Goal: Task Accomplishment & Management: Complete application form

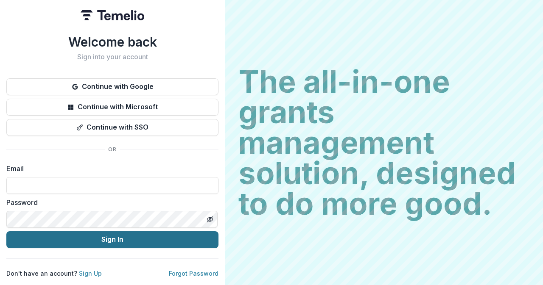
click at [143, 235] on button "Sign In" at bounding box center [112, 240] width 212 height 17
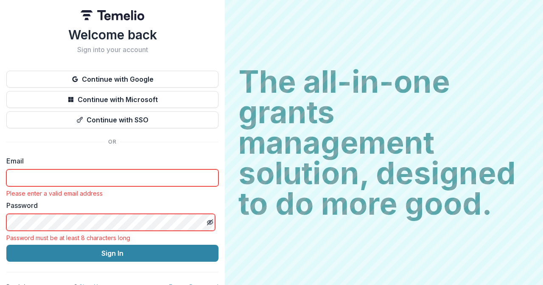
click at [137, 175] on input at bounding box center [112, 178] width 212 height 17
type input "**********"
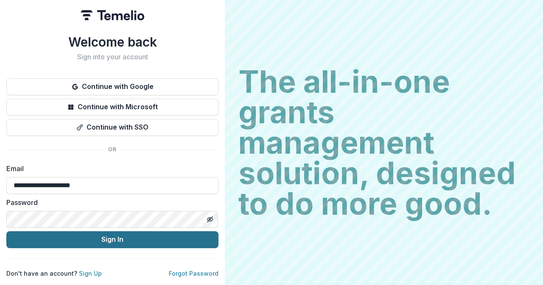
click at [101, 238] on button "Sign In" at bounding box center [112, 240] width 212 height 17
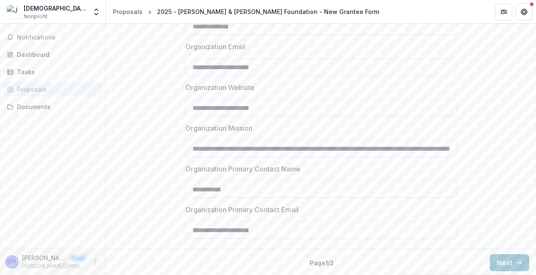
scroll to position [791, 0]
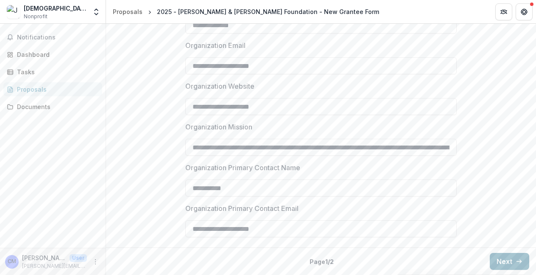
click at [516, 263] on icon "button" at bounding box center [519, 261] width 7 height 7
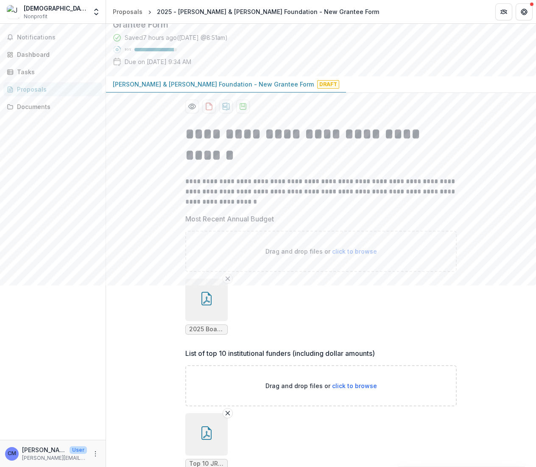
scroll to position [0, 0]
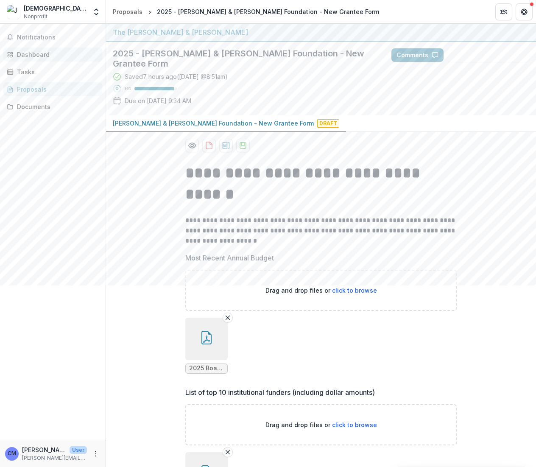
click at [30, 53] on div "Dashboard" at bounding box center [56, 54] width 78 height 9
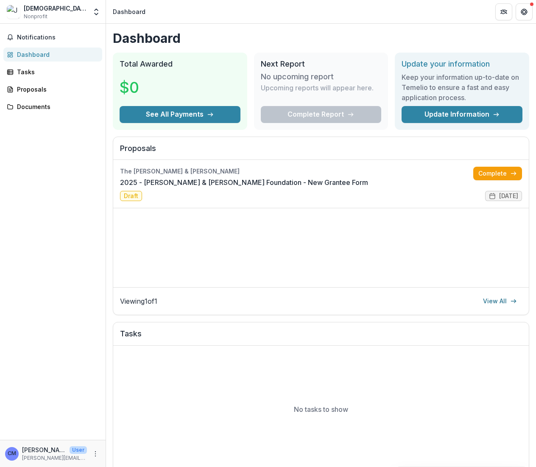
click at [32, 53] on div "Dashboard" at bounding box center [56, 54] width 78 height 9
click at [27, 89] on div "Proposals" at bounding box center [56, 89] width 78 height 9
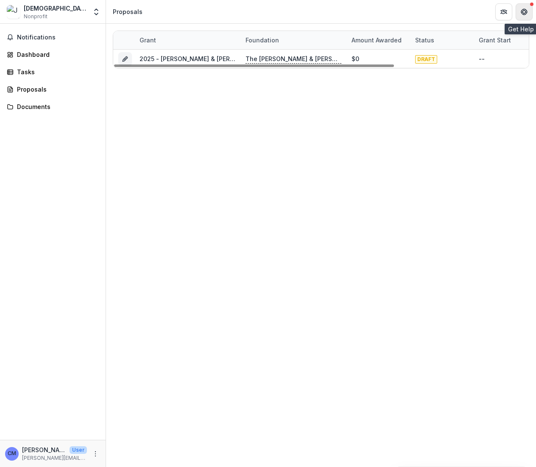
click at [526, 11] on icon "Get Help" at bounding box center [527, 12] width 2 height 2
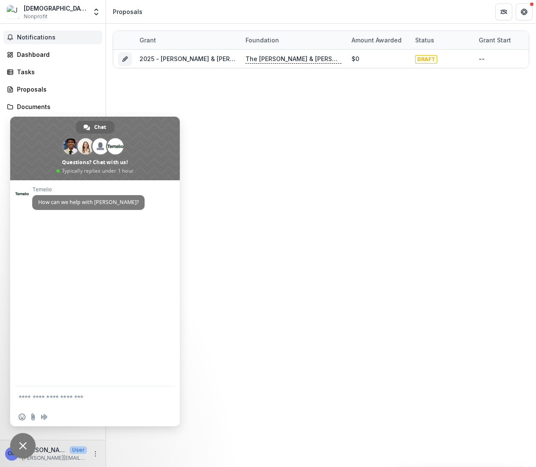
click at [28, 36] on span "Notifications" at bounding box center [58, 37] width 82 height 7
click at [34, 56] on div "Dashboard" at bounding box center [56, 54] width 78 height 9
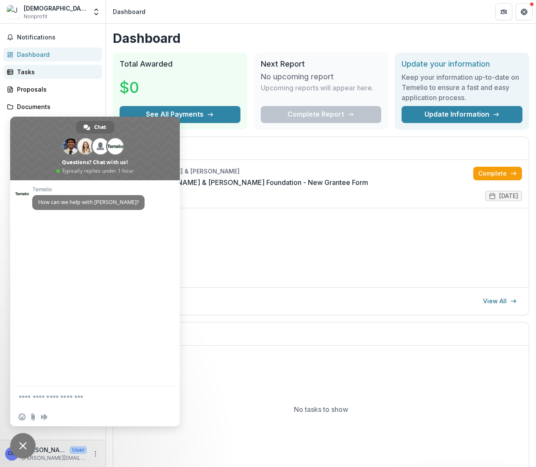
click at [25, 69] on div "Tasks" at bounding box center [56, 71] width 78 height 9
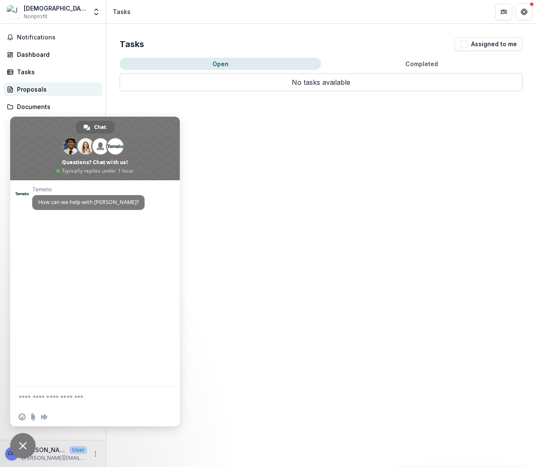
click at [33, 87] on div "Proposals" at bounding box center [56, 89] width 78 height 9
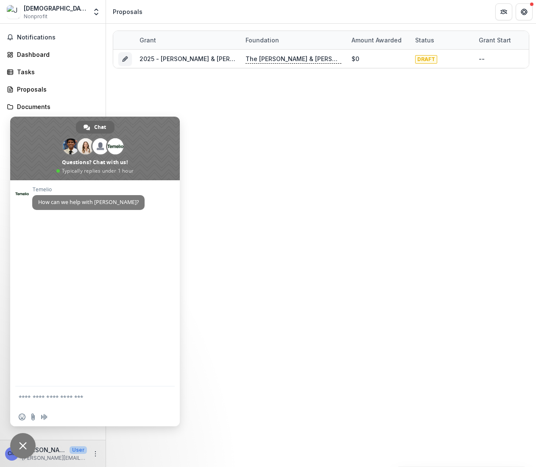
click at [143, 89] on div "Grant Foundation Amount awarded Status Grant start Grant end Due Date Report Du…" at bounding box center [321, 245] width 430 height 443
click at [252, 229] on div "Grant Foundation Amount awarded Status Grant start Grant end Due Date Report Du…" at bounding box center [321, 245] width 430 height 443
click at [20, 88] on div "Proposals" at bounding box center [56, 89] width 78 height 9
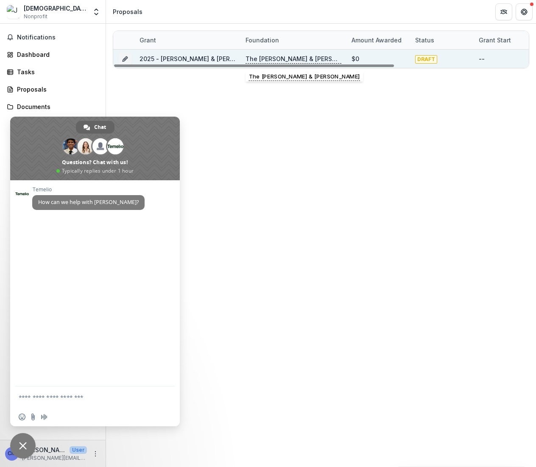
click at [305, 61] on p "The Charles W. & Patricia S. Bidwill" at bounding box center [294, 58] width 96 height 9
click at [195, 57] on link "2025 - Charles W. & Patricia S. Bidwill Foundation - New Grantee Form" at bounding box center [251, 58] width 222 height 7
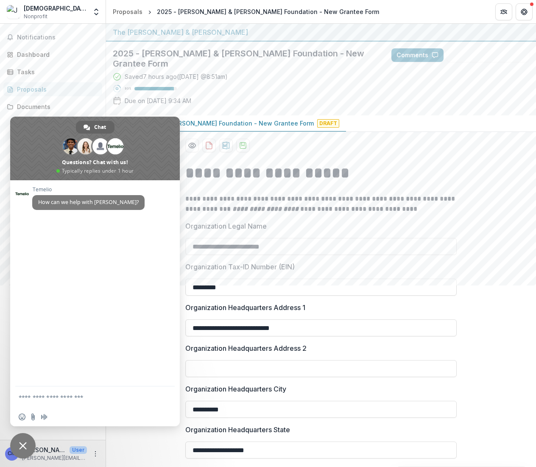
click at [40, 8] on div "Jesuit Refugee Service USA" at bounding box center [55, 8] width 63 height 9
click at [96, 13] on icon "Open entity switcher" at bounding box center [96, 12] width 8 height 8
click at [32, 46] on link "Settings" at bounding box center [53, 47] width 102 height 14
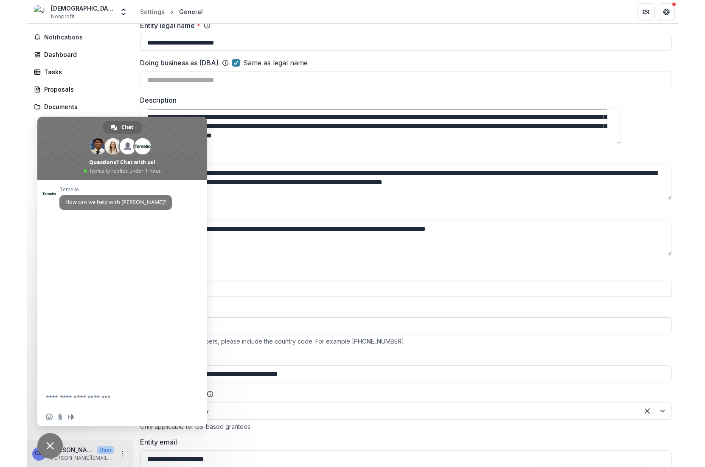
scroll to position [56, 0]
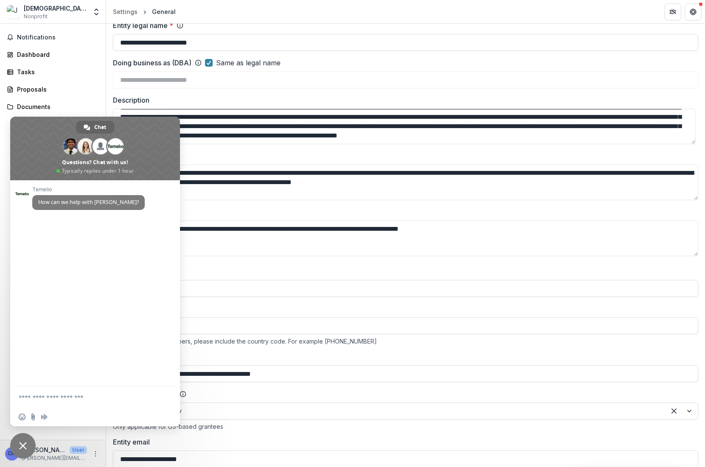
click at [135, 285] on div "Temelio How can we help with Temelio?" at bounding box center [95, 283] width 170 height 206
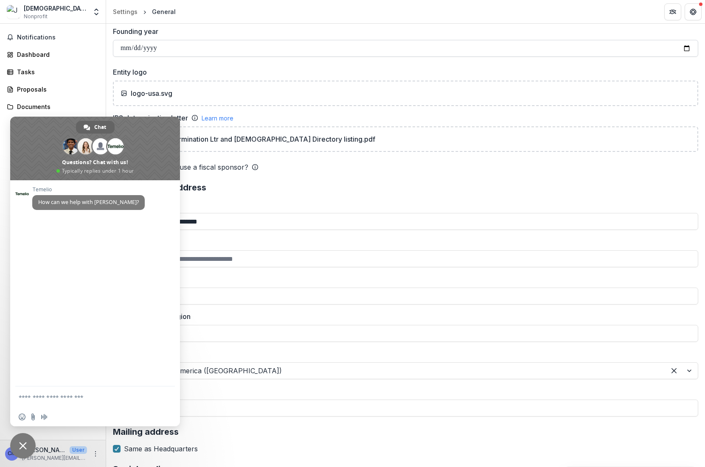
scroll to position [551, 0]
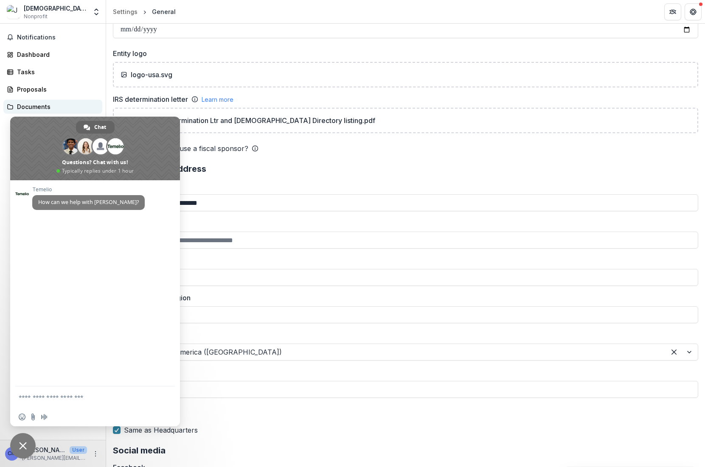
click at [24, 106] on div "Documents" at bounding box center [56, 106] width 78 height 9
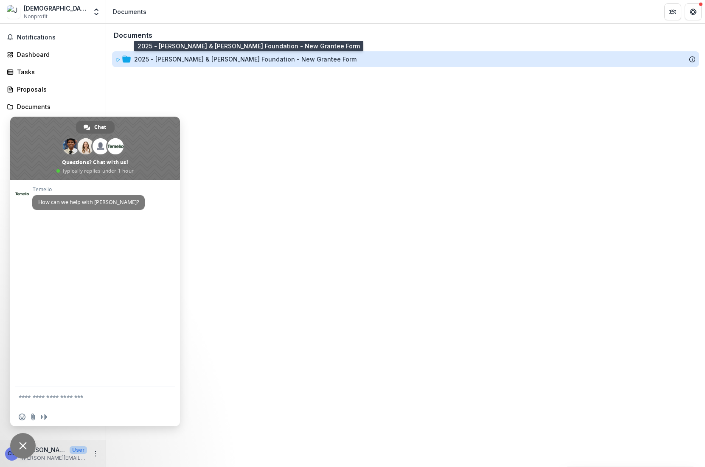
click at [226, 61] on div "2025 - Charles W. & Patricia S. Bidwill Foundation - New Grantee Form" at bounding box center [245, 59] width 222 height 9
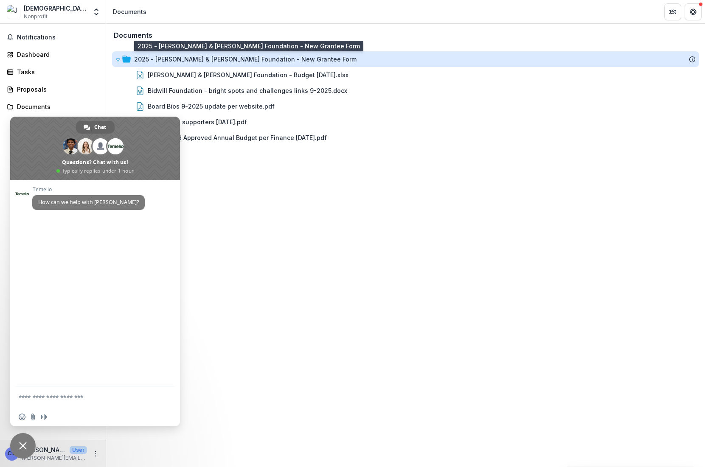
click at [191, 59] on div "2025 - Charles W. & Patricia S. Bidwill Foundation - New Grantee Form" at bounding box center [245, 59] width 222 height 9
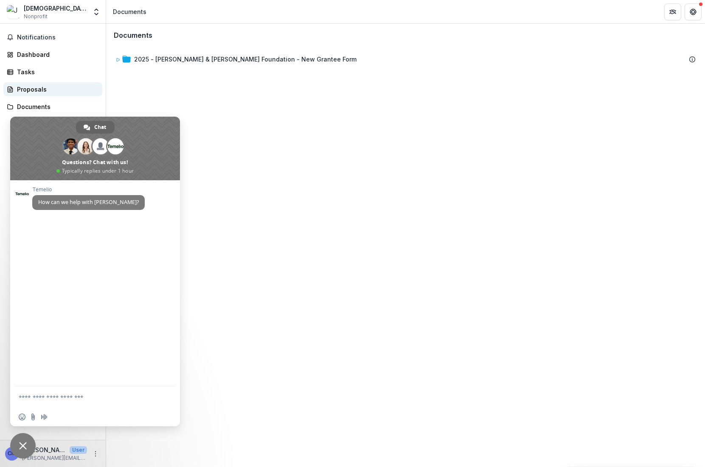
click at [17, 90] on link "Proposals" at bounding box center [52, 89] width 99 height 14
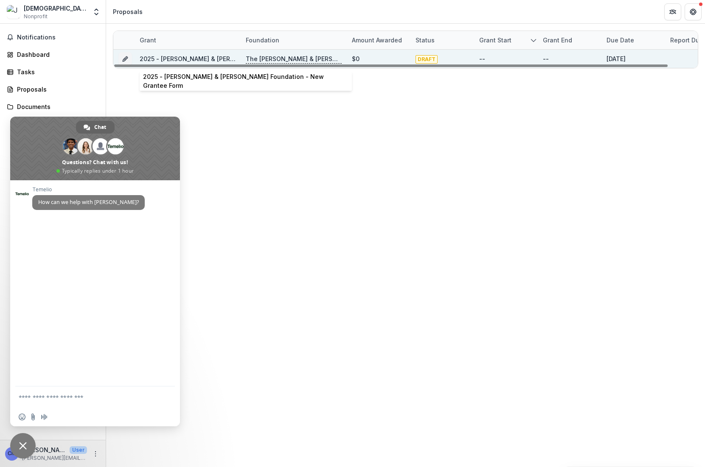
click at [193, 59] on link "2025 - Charles W. & Patricia S. Bidwill Foundation - New Grantee Form" at bounding box center [251, 58] width 222 height 7
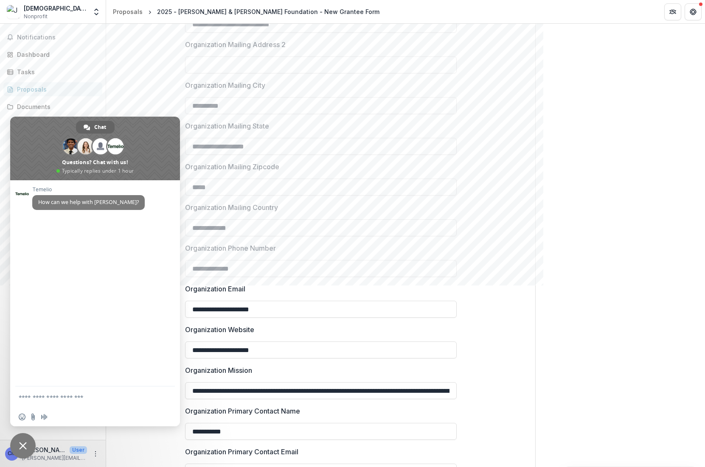
scroll to position [589, 0]
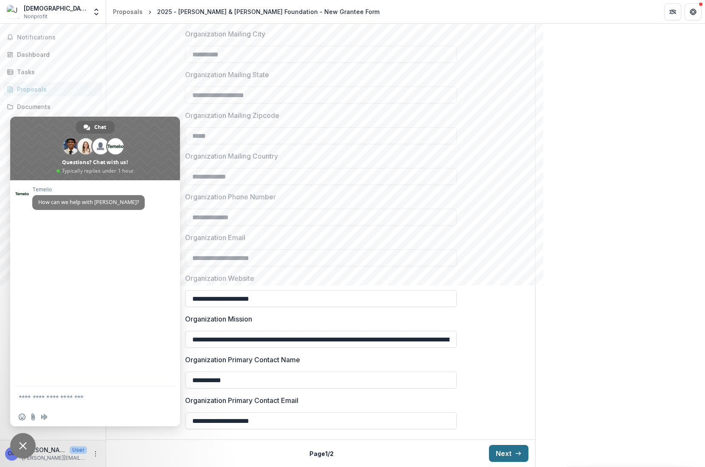
click at [504, 285] on button "Next" at bounding box center [508, 453] width 39 height 17
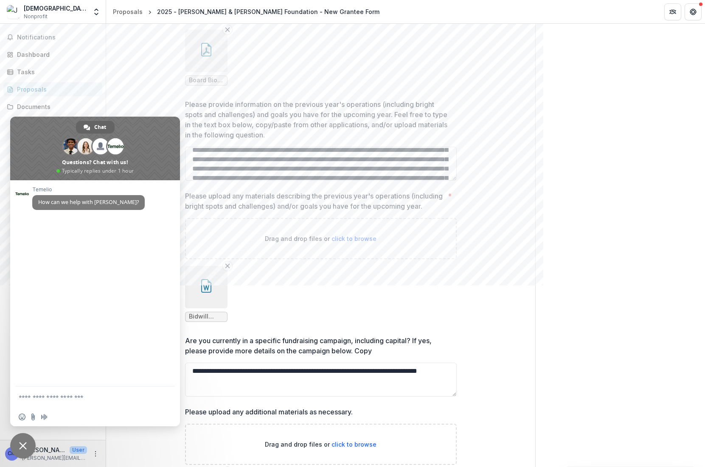
scroll to position [127, 0]
click at [204, 285] on icon "button" at bounding box center [206, 288] width 6 height 6
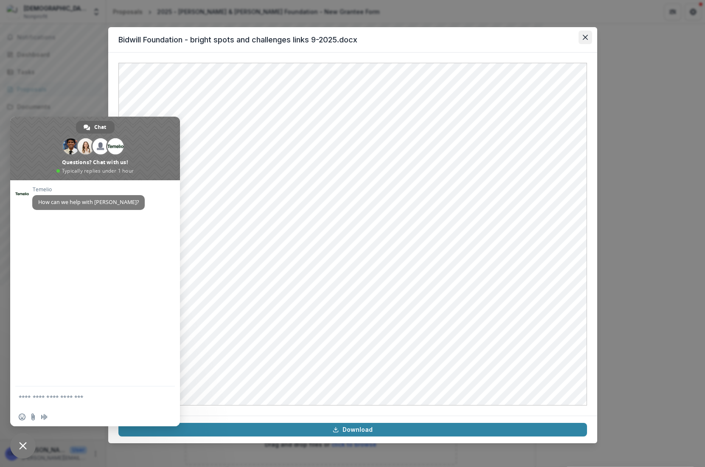
click at [542, 36] on button "Close" at bounding box center [585, 38] width 14 height 14
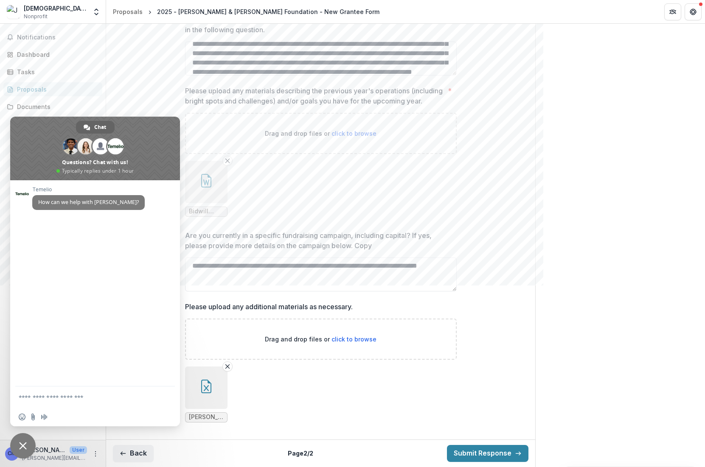
scroll to position [662, 0]
click at [204, 285] on icon "button" at bounding box center [206, 387] width 14 height 14
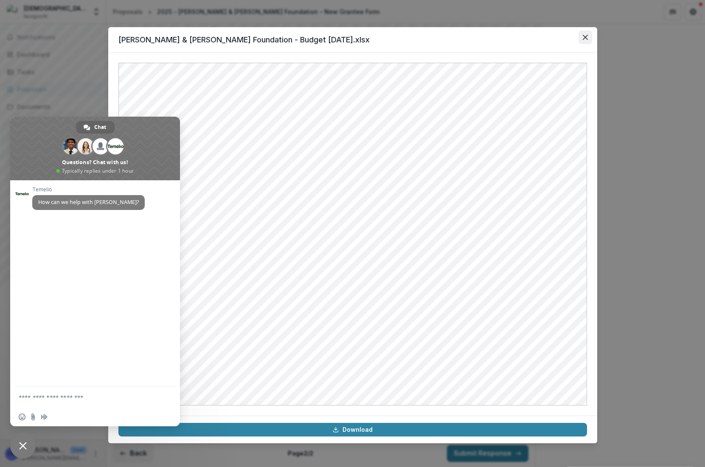
click at [542, 36] on icon "Close" at bounding box center [584, 37] width 5 height 5
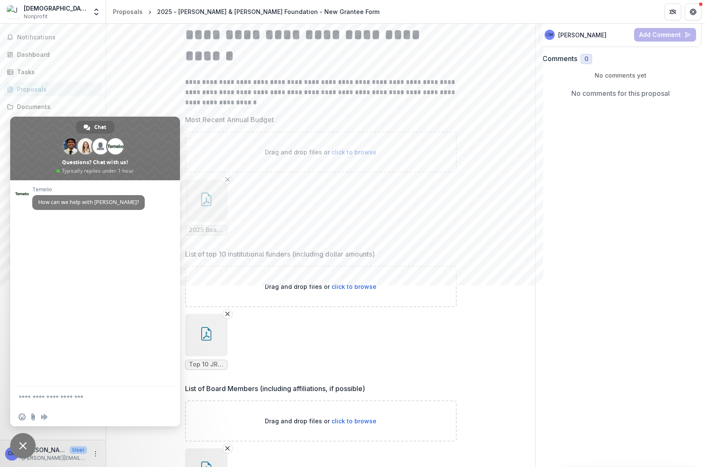
scroll to position [111, 0]
